Goal: Task Accomplishment & Management: Manage account settings

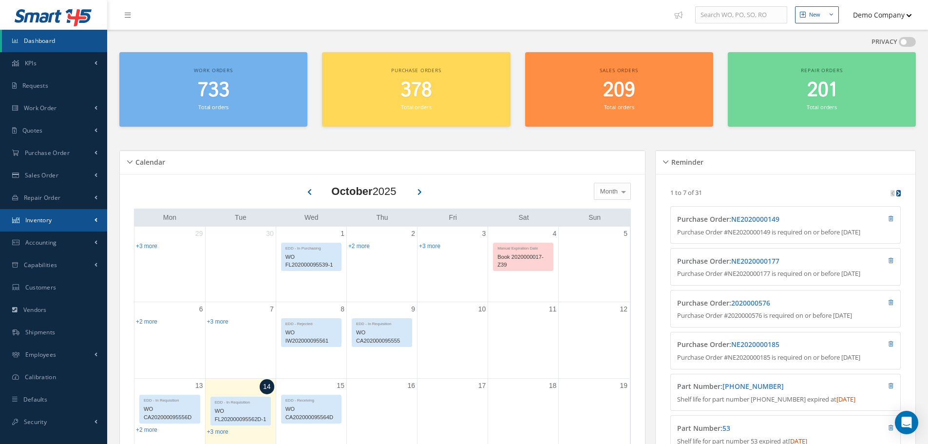
click at [59, 220] on link "Inventory" at bounding box center [53, 220] width 107 height 22
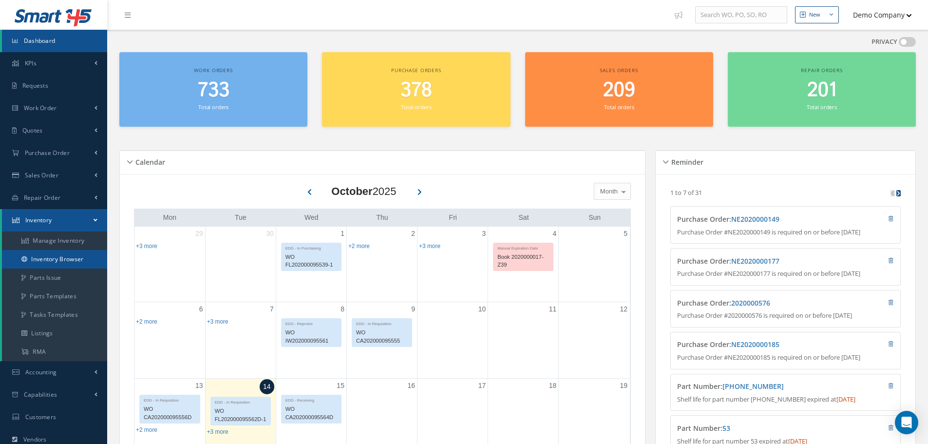
click at [54, 260] on link "Inventory Browser" at bounding box center [54, 259] width 105 height 19
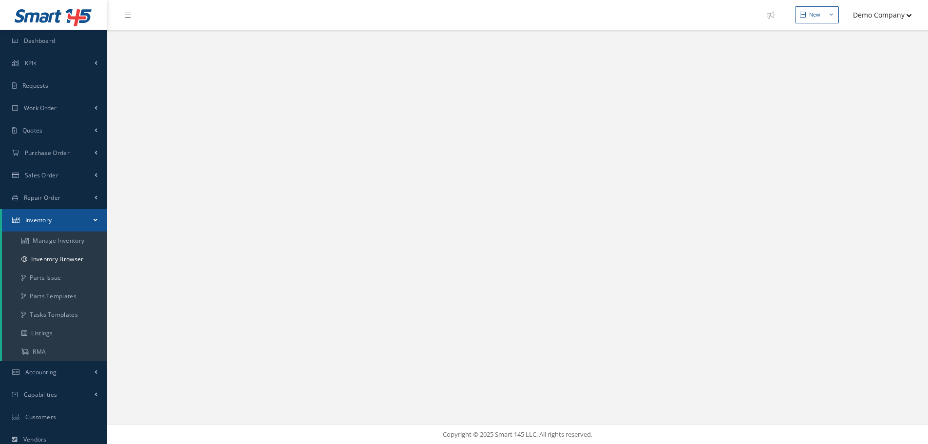
select select "25"
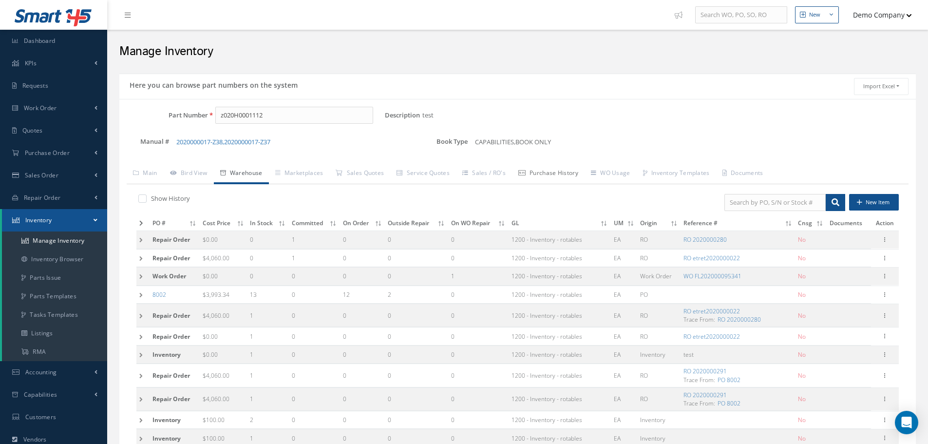
click at [564, 175] on link "Purchase History" at bounding box center [548, 174] width 73 height 20
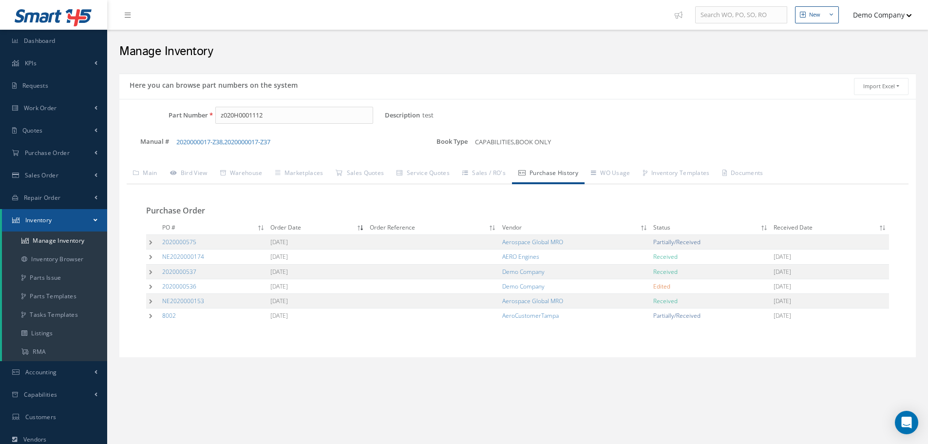
click at [149, 241] on td at bounding box center [152, 242] width 13 height 15
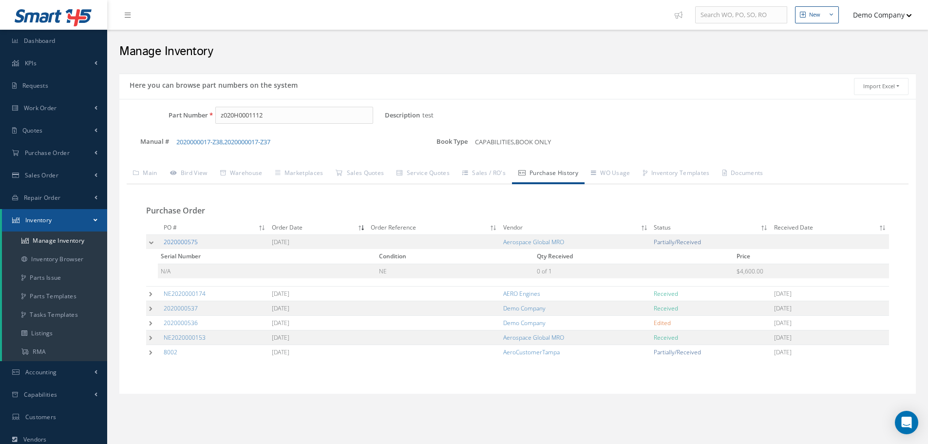
click at [190, 242] on link "2020000575" at bounding box center [181, 242] width 34 height 8
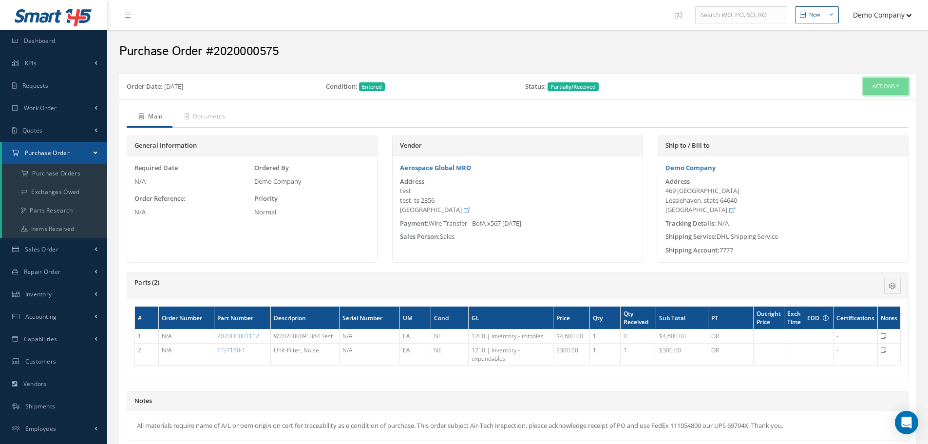
click at [877, 90] on button "Actions" at bounding box center [885, 86] width 45 height 17
click at [859, 113] on link "Edit" at bounding box center [869, 118] width 78 height 13
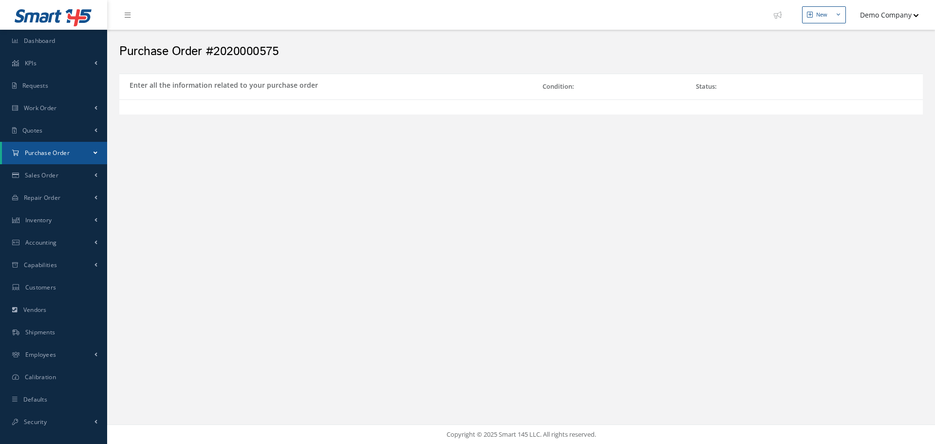
select select "5"
select select "6"
select select "1"
select select "5"
select select "7"
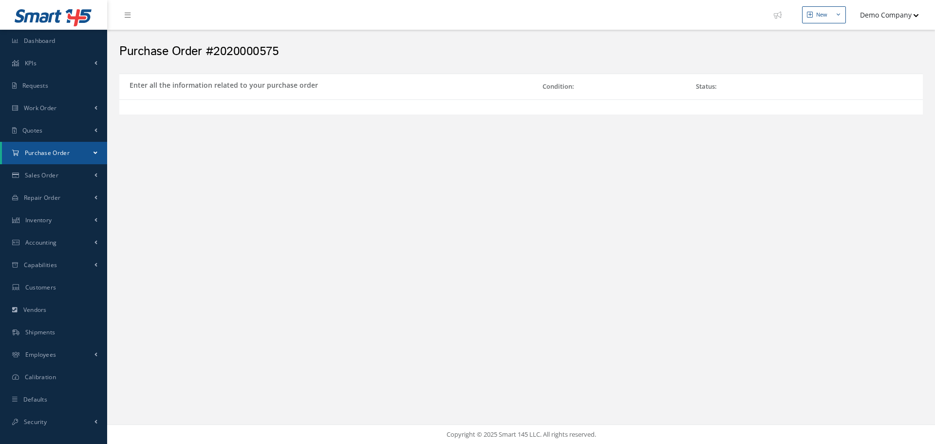
select select "1"
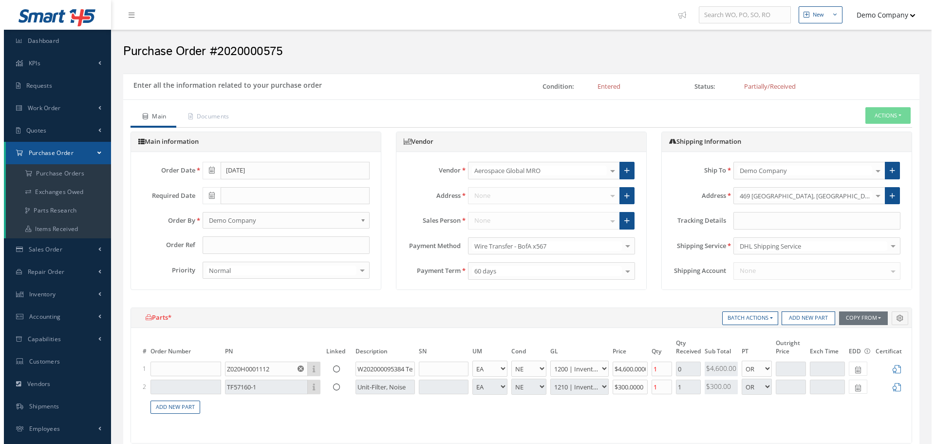
scroll to position [326, 0]
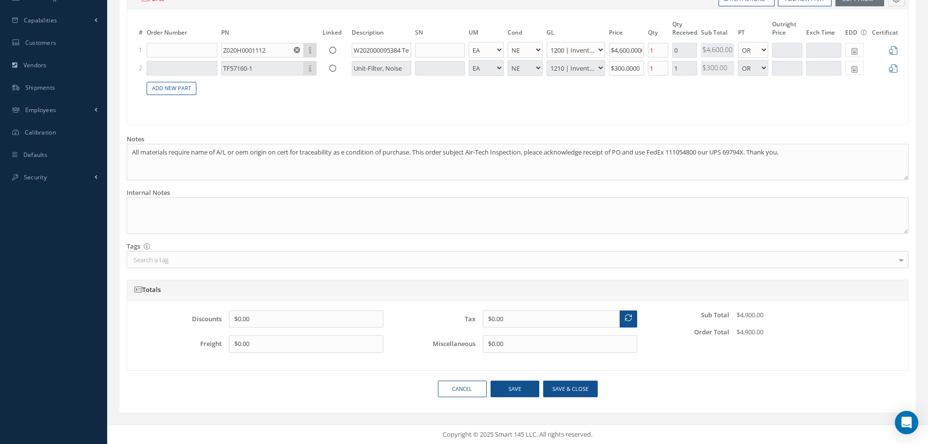
click at [224, 264] on div "Search a tag" at bounding box center [518, 259] width 782 height 17
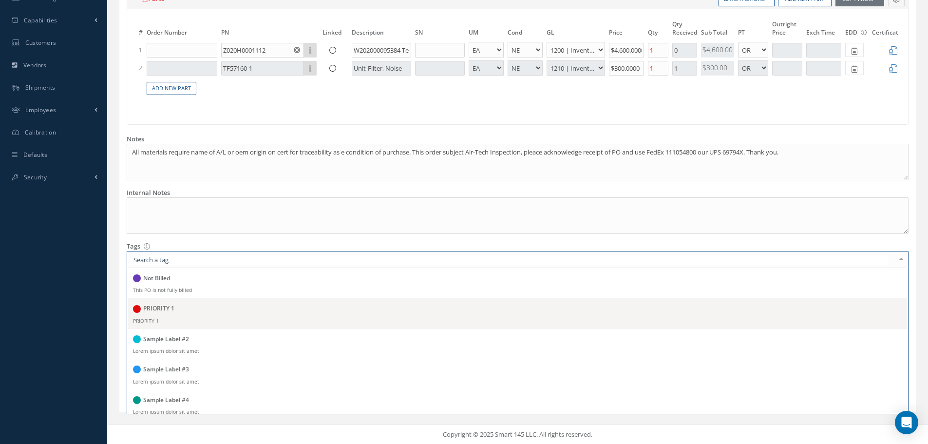
click at [172, 311] on h5 "PRIORITY 1" at bounding box center [158, 308] width 31 height 7
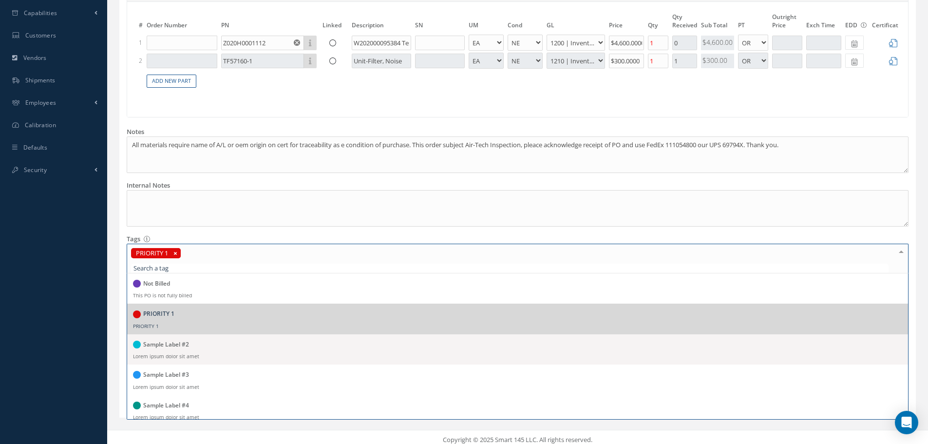
click at [215, 361] on span "Sample Label #2 Lorem ipsum dolor sit amet" at bounding box center [517, 349] width 781 height 30
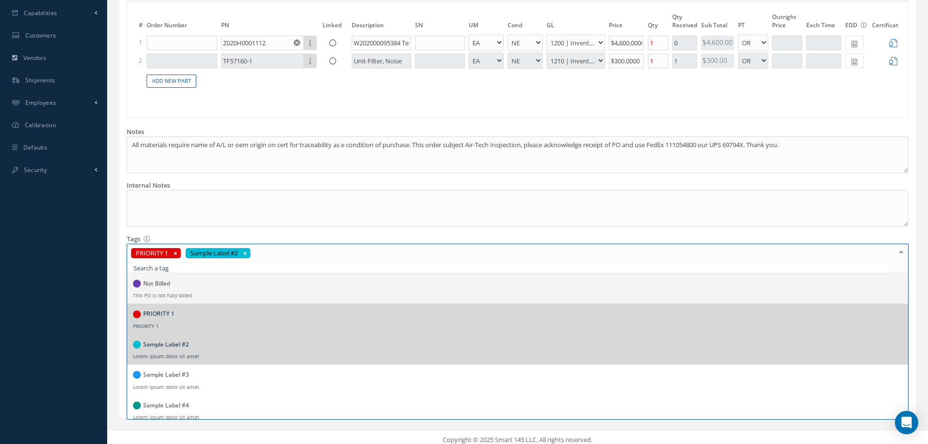
click at [310, 238] on div "Main information Order Date 08/15/2025 Required Date Order By Adam Nemenyi Adam…" at bounding box center [518, 96] width 782 height 580
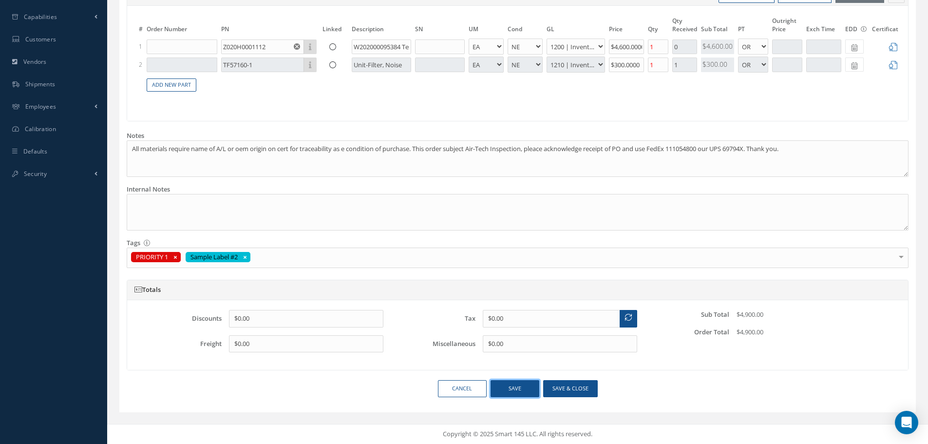
click at [497, 387] on button "Save" at bounding box center [514, 388] width 49 height 17
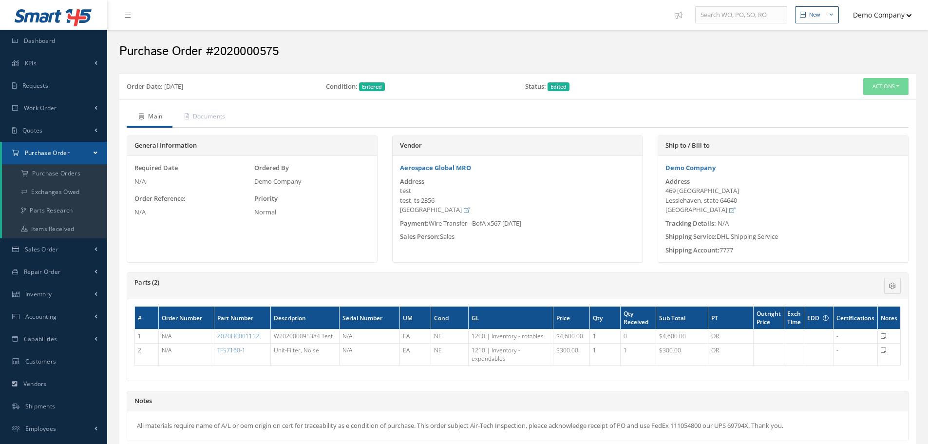
scroll to position [181, 0]
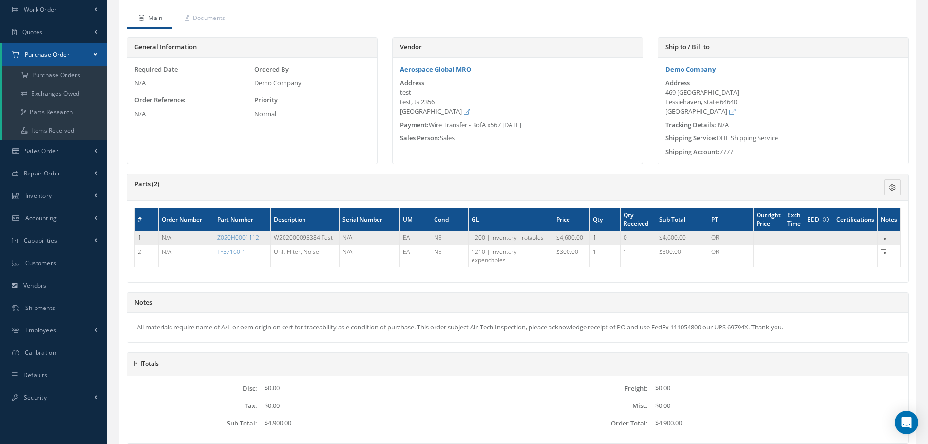
scroll to position [181, 0]
